Goal: Task Accomplishment & Management: Use online tool/utility

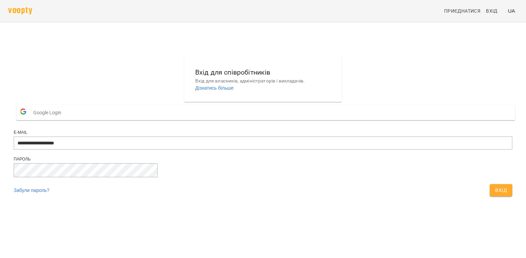
click at [495, 195] on span "Вхід" at bounding box center [501, 190] width 12 height 8
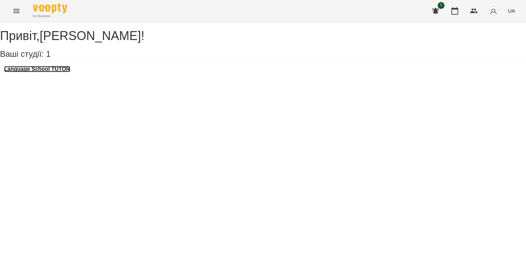
click at [45, 72] on h3 "Language School TUTOR" at bounding box center [37, 69] width 66 height 6
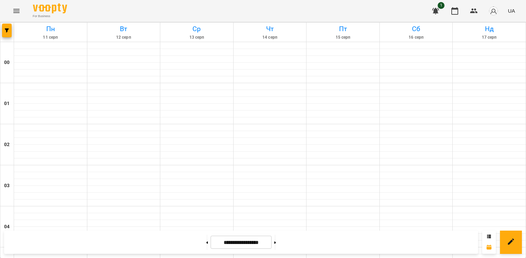
scroll to position [760, 0]
click at [276, 242] on icon at bounding box center [275, 243] width 2 height 3
type input "**********"
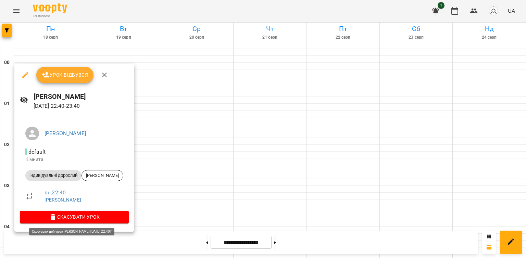
click at [66, 76] on span "Урок відбувся" at bounding box center [65, 75] width 47 height 8
